Goal: Information Seeking & Learning: Find specific fact

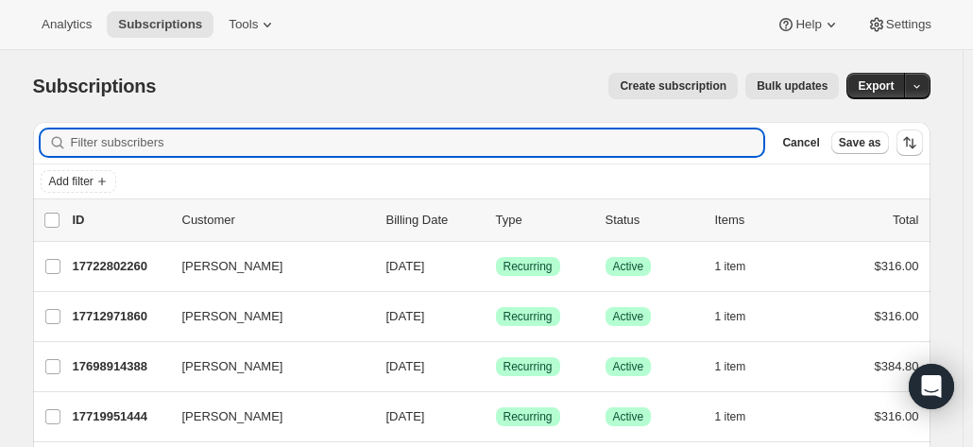
click at [145, 145] on input "Filter subscribers" at bounding box center [417, 142] width 693 height 26
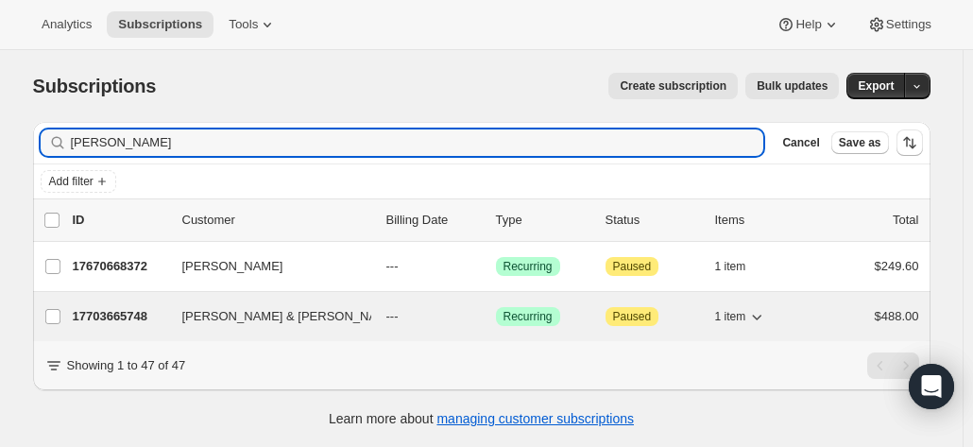
type input "forster"
click at [128, 319] on p "17703665748" at bounding box center [120, 316] width 94 height 19
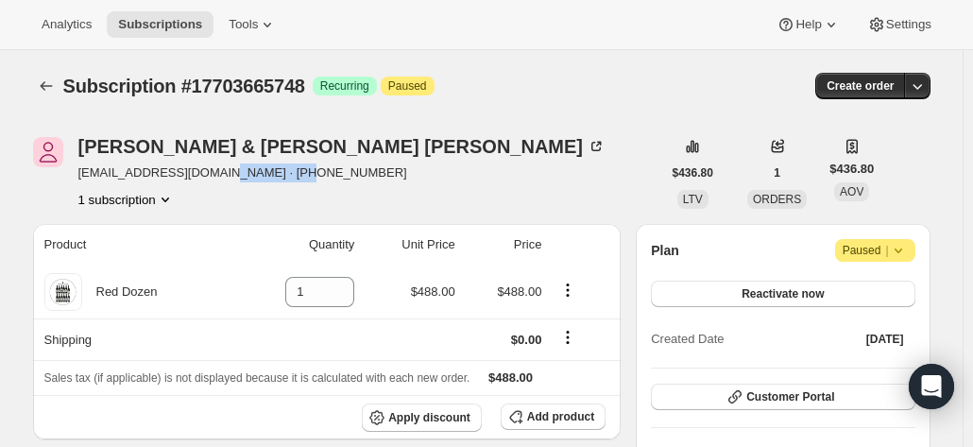
drag, startPoint x: 310, startPoint y: 173, endPoint x: 210, endPoint y: 176, distance: 100.2
click at [210, 176] on span "euthella4@gmail.com · +61747418681" at bounding box center [342, 172] width 528 height 19
copy span "+61747418681"
click at [929, 150] on div "Jeff & Maryanne Forster euthella4@gmail.com · +61747418681 1 subscription $436.…" at bounding box center [481, 173] width 897 height 72
drag, startPoint x: 946, startPoint y: 186, endPoint x: 732, endPoint y: 90, distance: 235.1
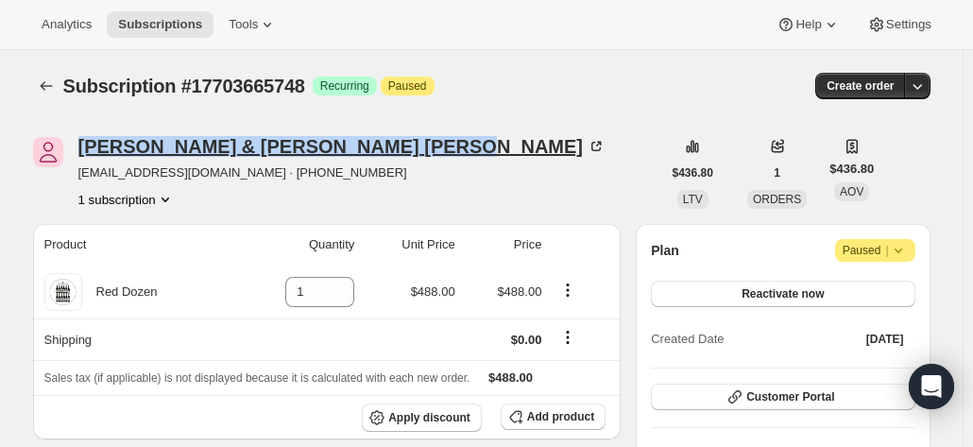
drag, startPoint x: 295, startPoint y: 146, endPoint x: 83, endPoint y: 154, distance: 211.7
click at [83, 154] on div "Jeff & Maryanne Forster" at bounding box center [342, 146] width 528 height 19
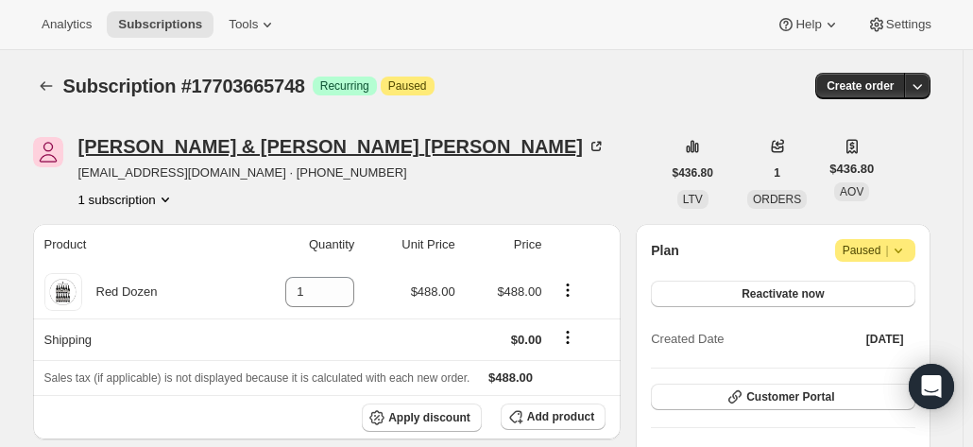
click at [587, 146] on icon at bounding box center [596, 146] width 19 height 19
